Goal: Browse casually

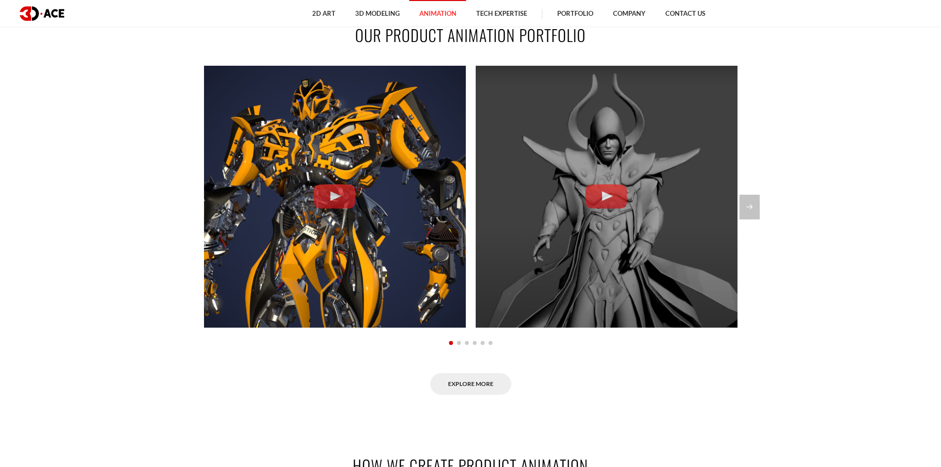
scroll to position [831, 0]
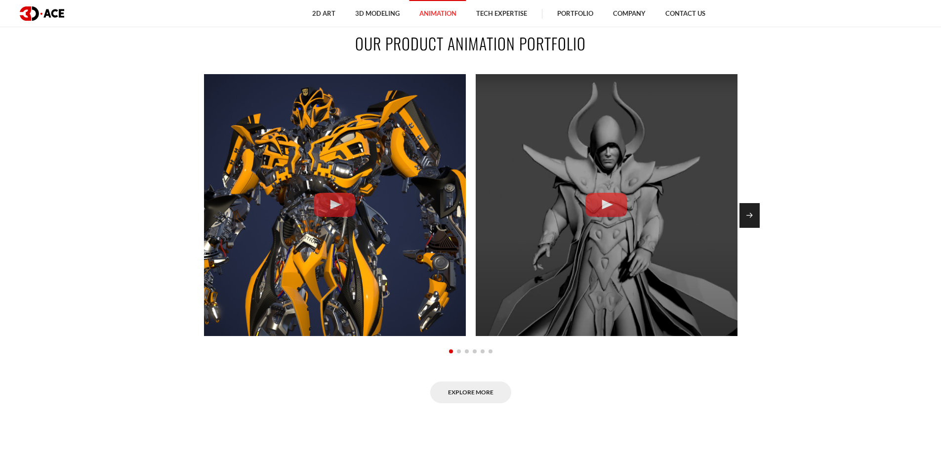
click at [756, 219] on div "Next slide" at bounding box center [750, 215] width 20 height 25
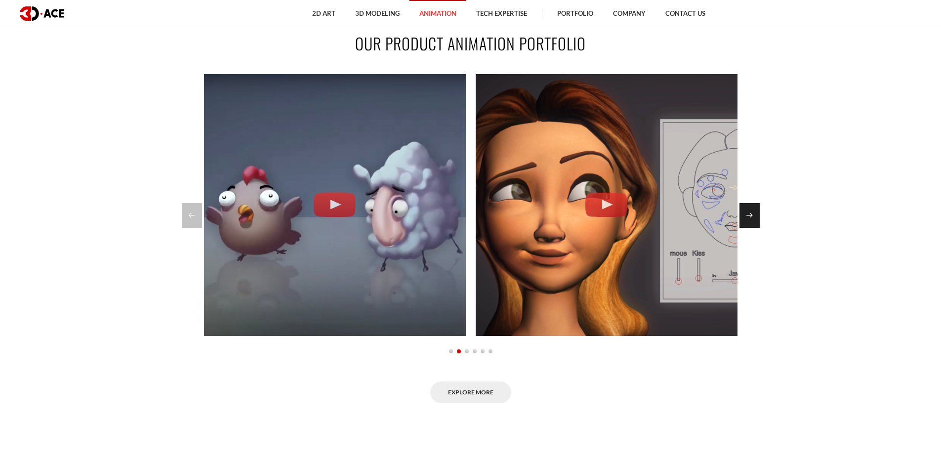
click at [756, 219] on div "Next slide" at bounding box center [750, 215] width 20 height 25
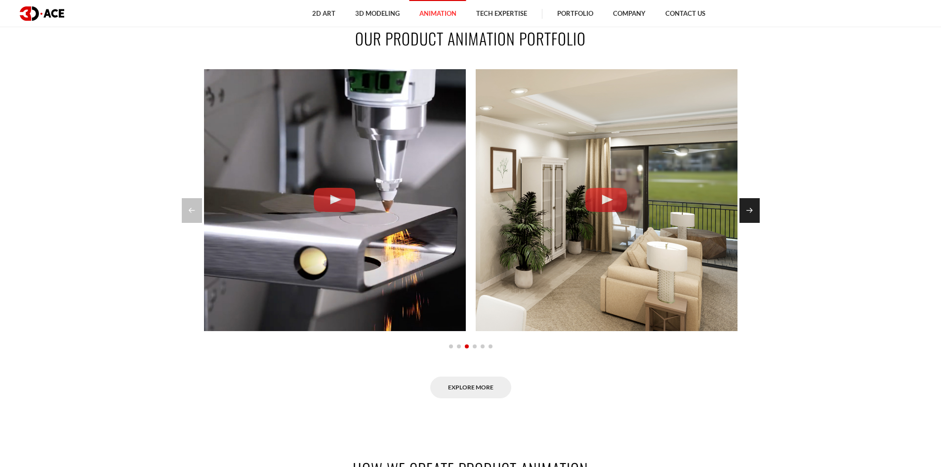
scroll to position [837, 0]
click at [756, 219] on div "Next slide" at bounding box center [750, 210] width 20 height 25
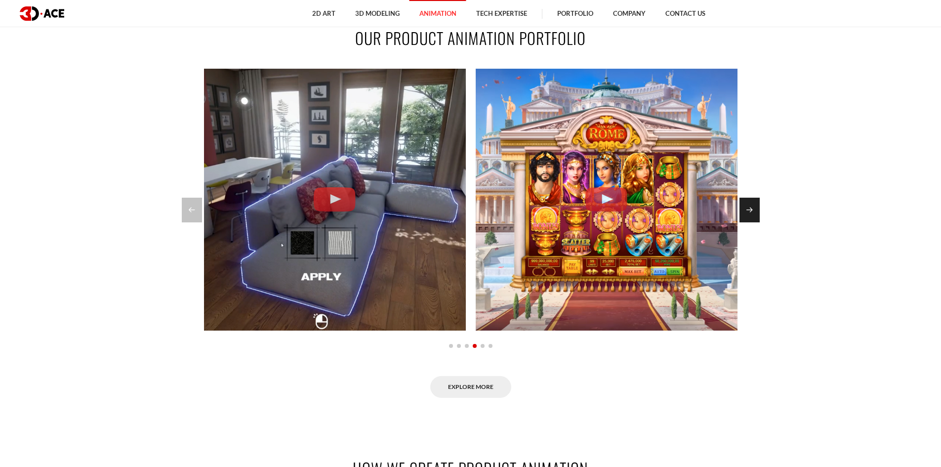
click at [756, 219] on div "Next slide" at bounding box center [750, 210] width 20 height 25
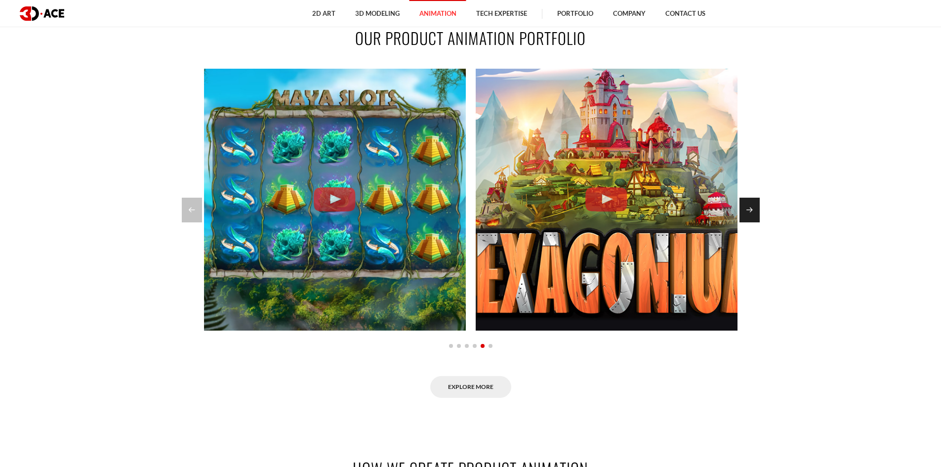
click at [756, 219] on div "Next slide" at bounding box center [750, 210] width 20 height 25
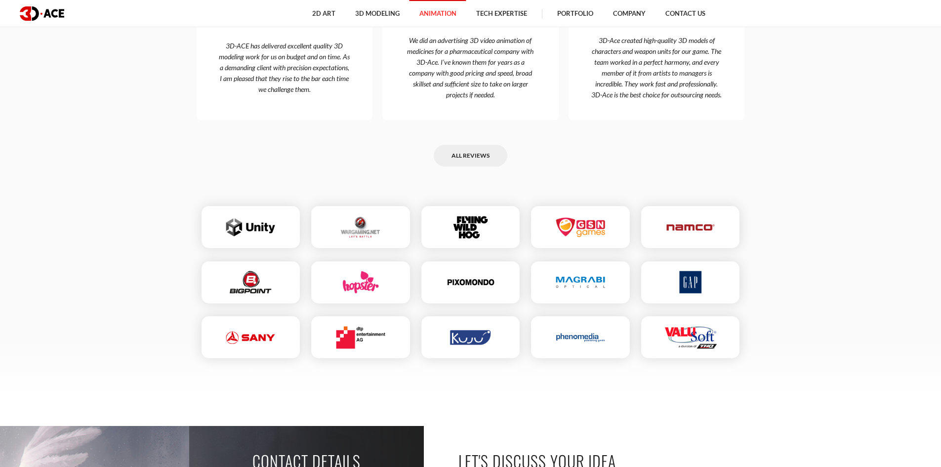
scroll to position [2874, 0]
click at [484, 168] on link "All reviews" at bounding box center [471, 156] width 74 height 22
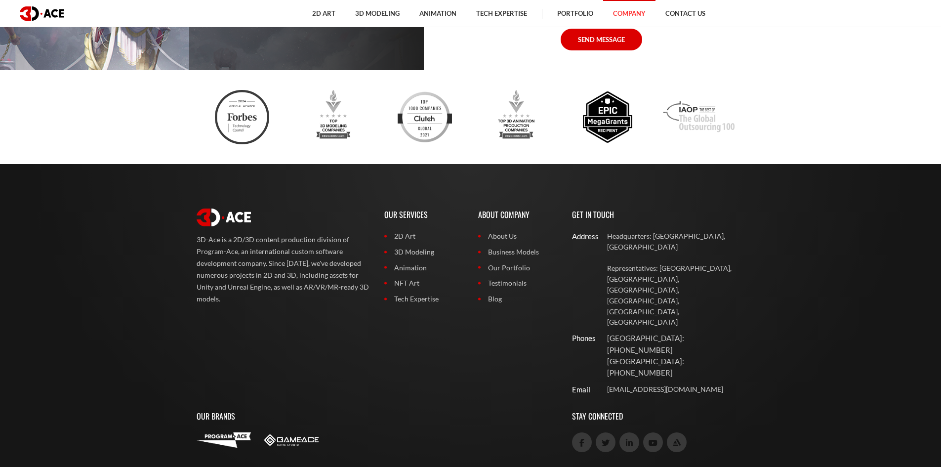
scroll to position [1973, 0]
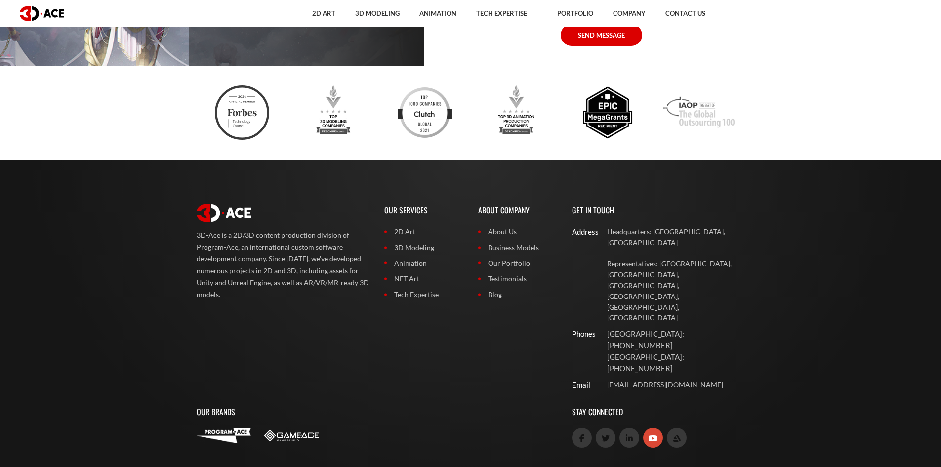
click at [649, 428] on link at bounding box center [653, 438] width 20 height 20
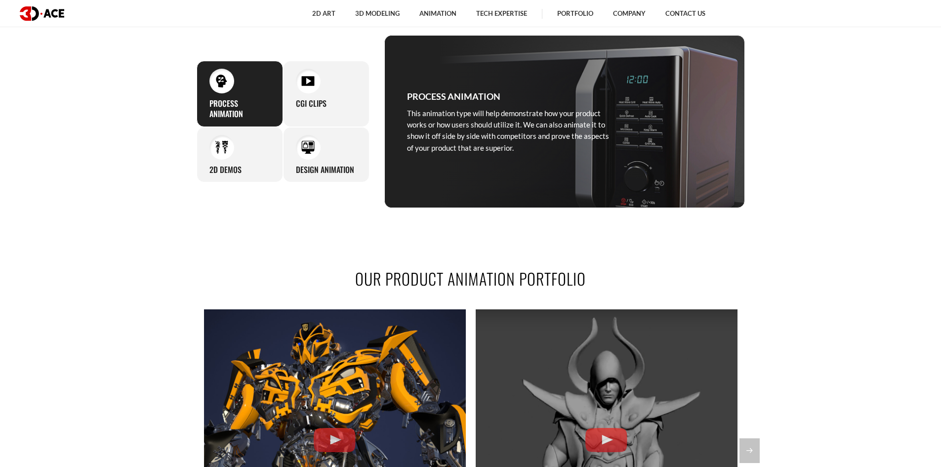
scroll to position [597, 0]
click at [306, 80] on img at bounding box center [307, 80] width 13 height 13
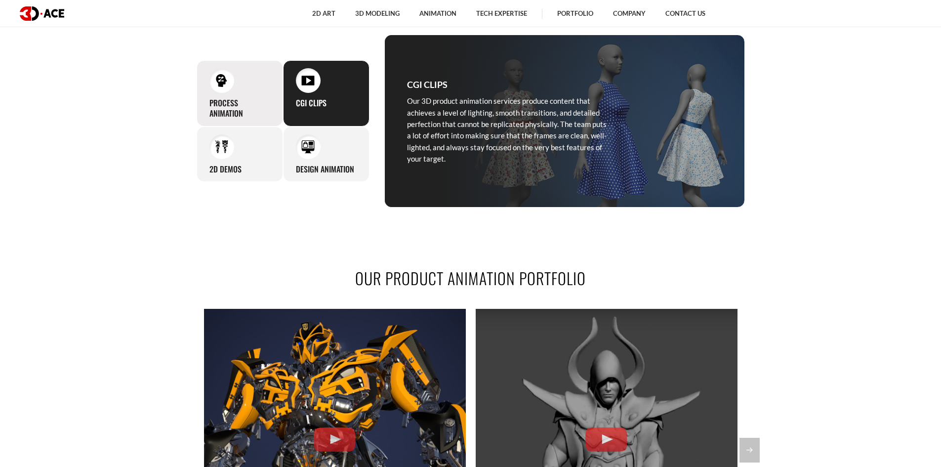
click at [247, 74] on div "Process animation This animation type will help demonstrate how your product wo…" at bounding box center [240, 93] width 86 height 66
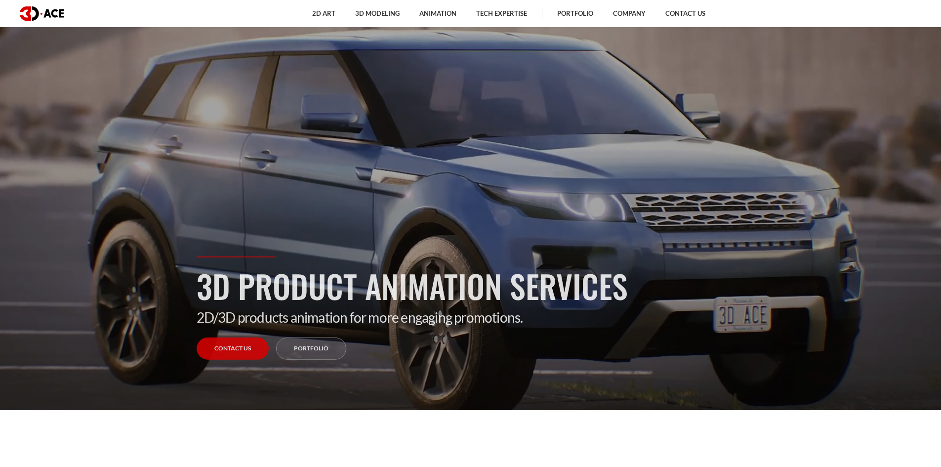
scroll to position [0, 0]
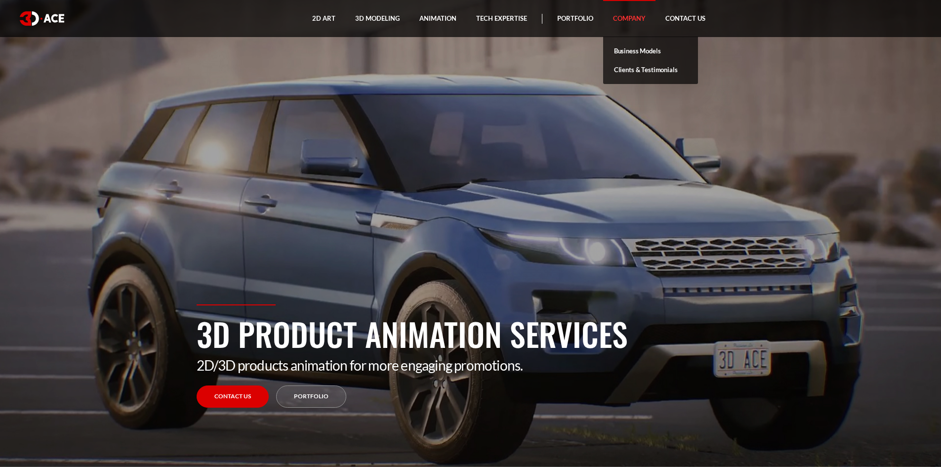
click at [603, 13] on link "Company" at bounding box center [629, 18] width 52 height 37
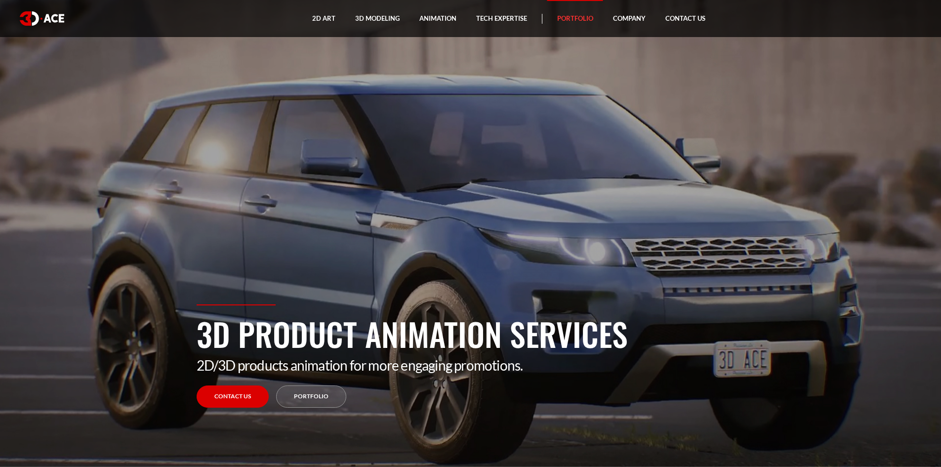
click at [588, 16] on link "Portfolio" at bounding box center [576, 18] width 56 height 37
